Goal: Feedback & Contribution: Leave review/rating

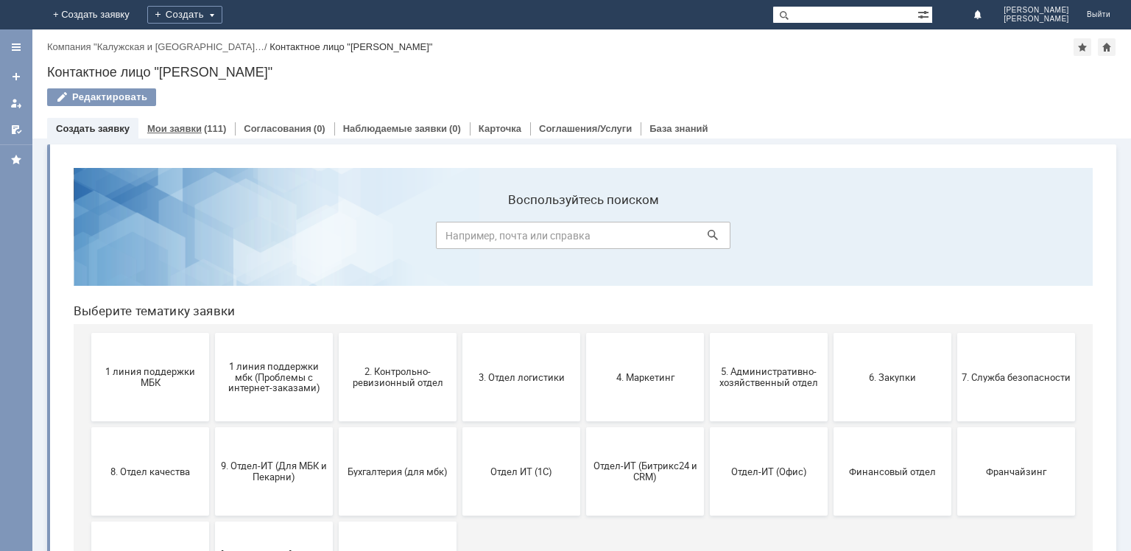
click at [179, 125] on link "Мои заявки" at bounding box center [174, 128] width 54 height 11
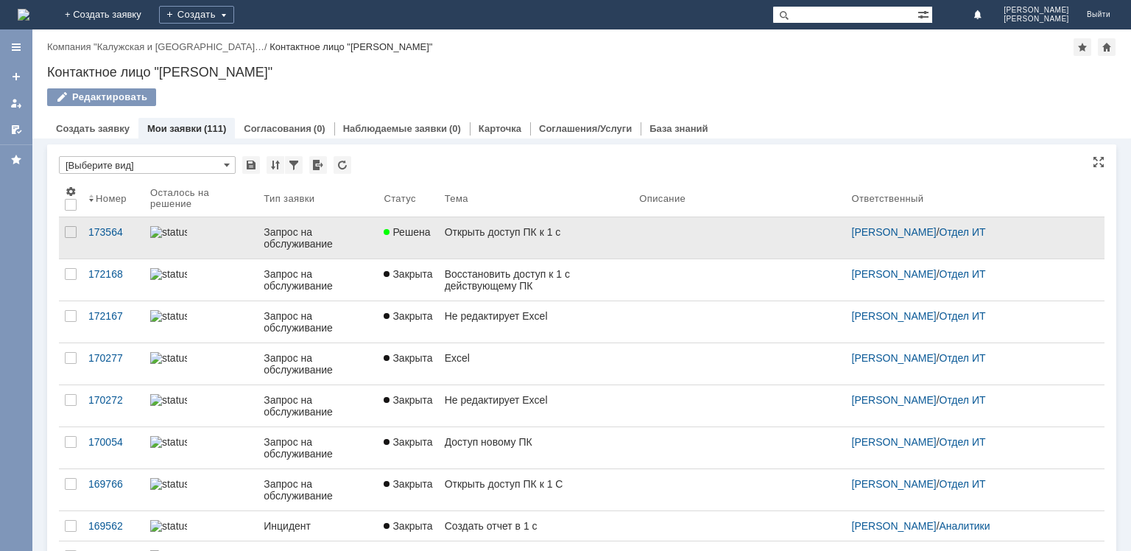
click at [505, 244] on link "Открыть доступ ПК к 1 с" at bounding box center [536, 237] width 195 height 41
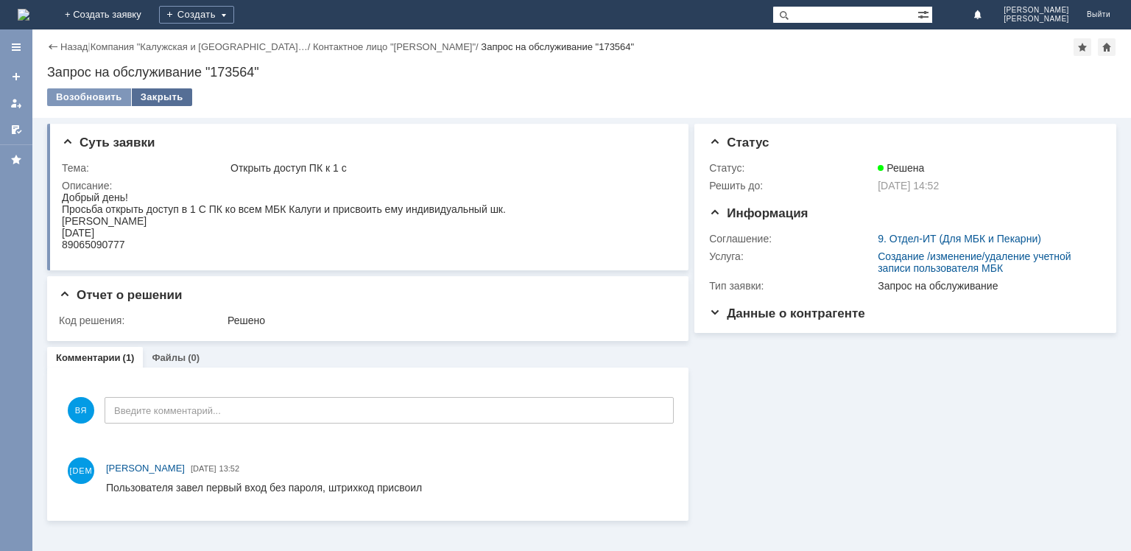
click at [163, 94] on div "Закрыть" at bounding box center [162, 97] width 60 height 18
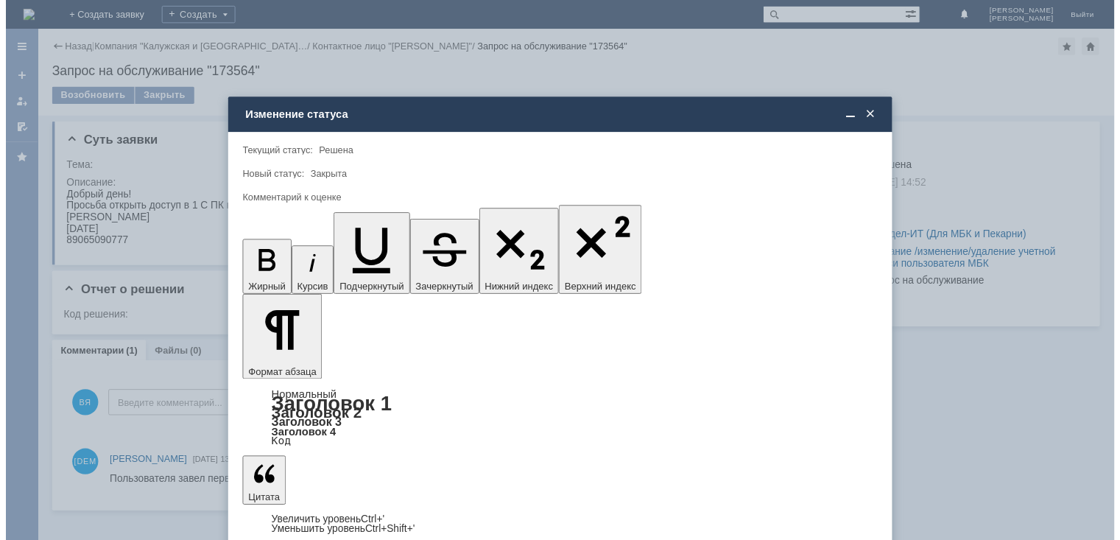
scroll to position [18, 0]
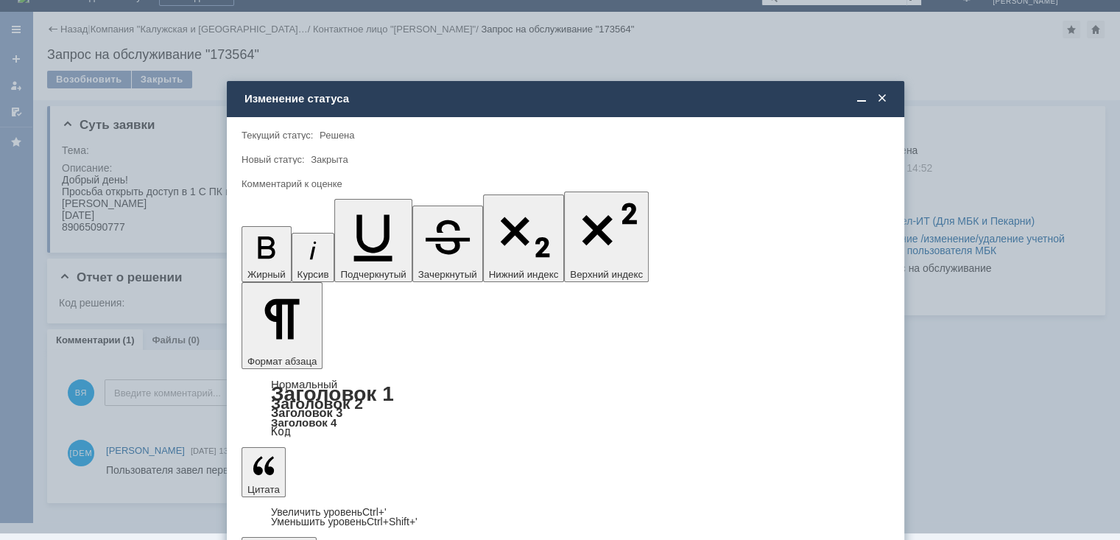
click at [305, 507] on span "5 - Отлично" at bounding box center [565, 508] width 629 height 12
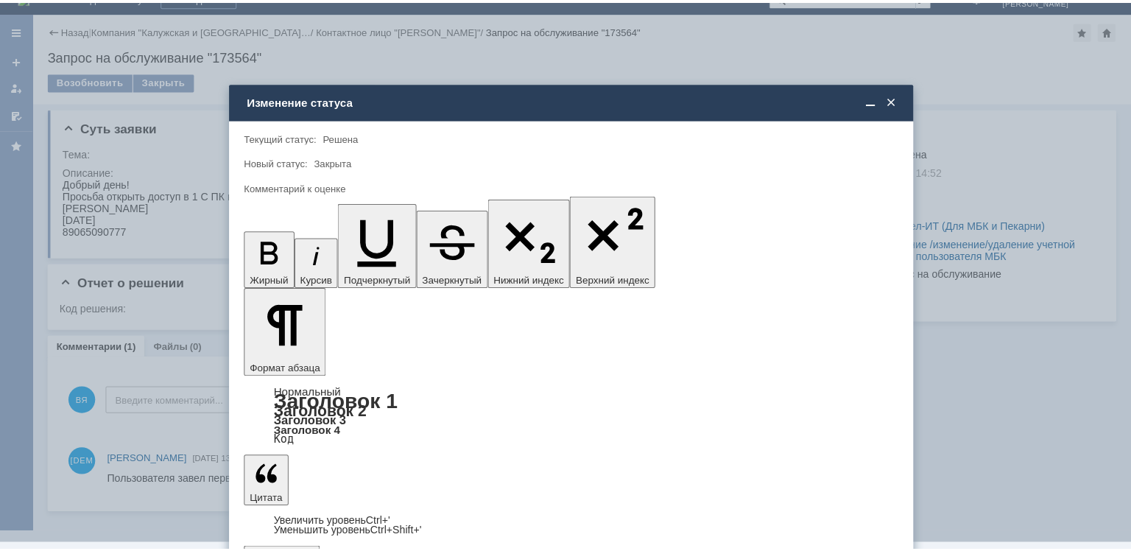
scroll to position [0, 0]
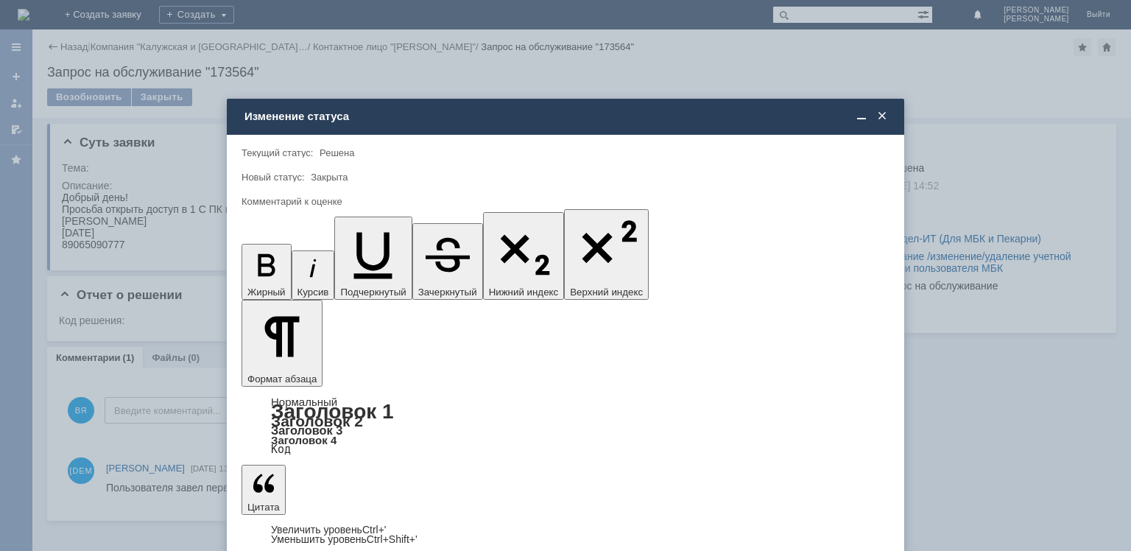
type input "5 - Отлично"
